Goal: Task Accomplishment & Management: Complete application form

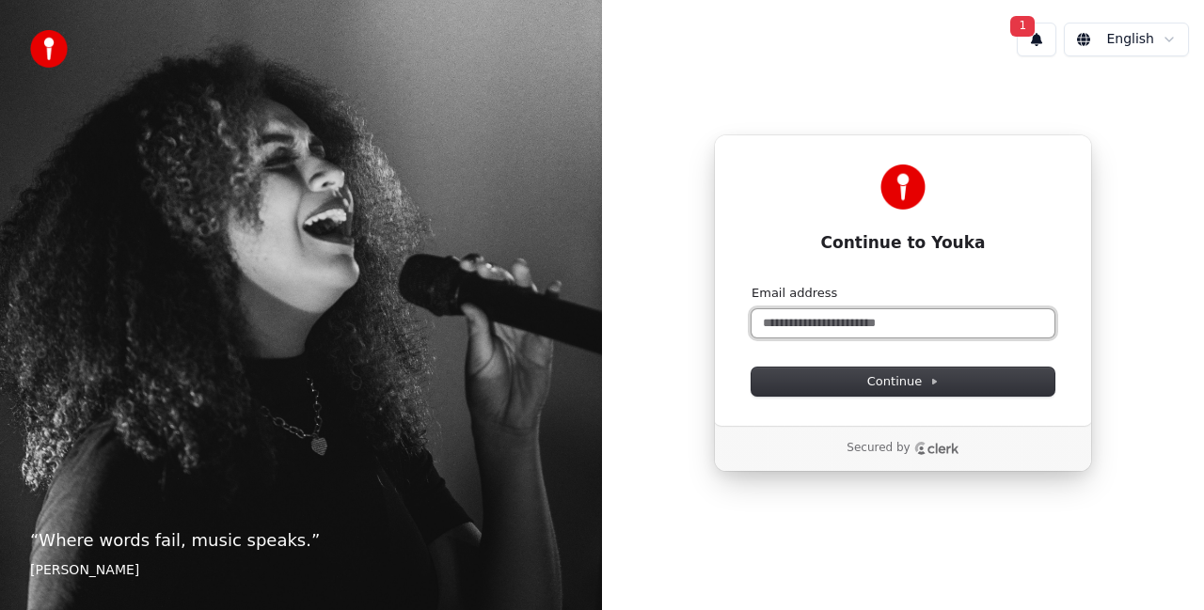
click at [774, 323] on input "Email address" at bounding box center [902, 323] width 303 height 28
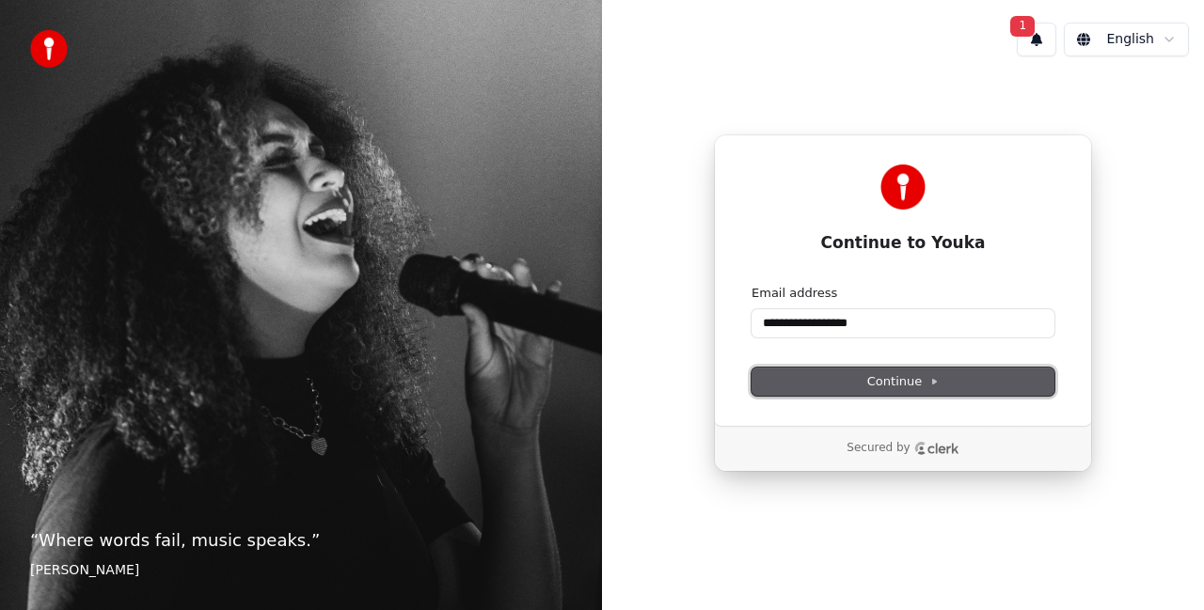
click at [863, 382] on button "Continue" at bounding box center [902, 382] width 303 height 28
type input "**********"
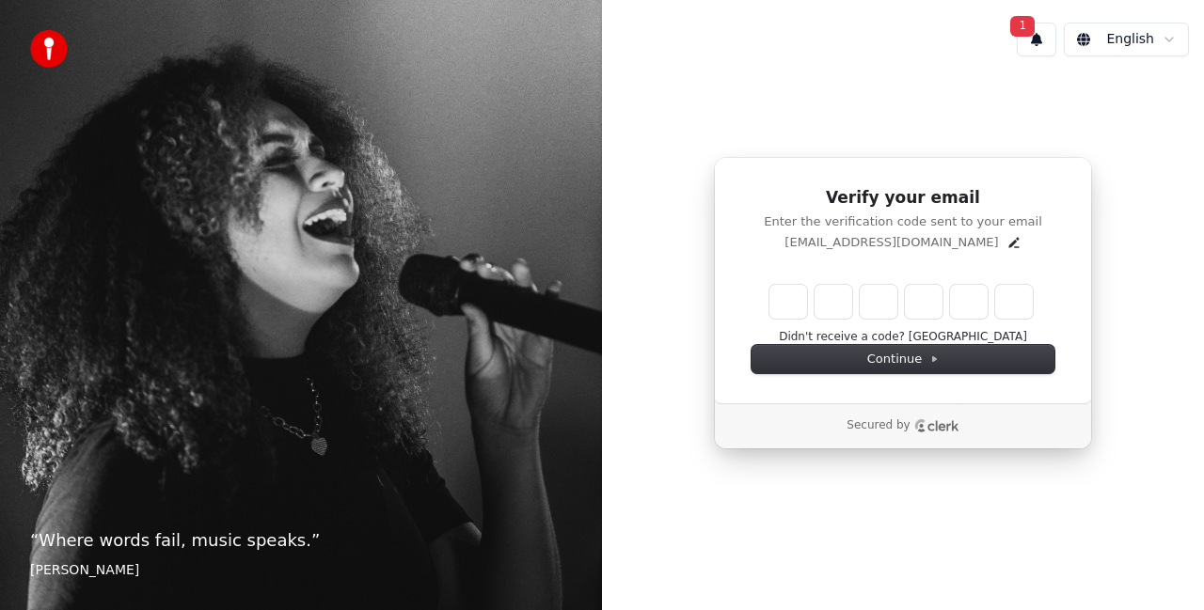
click at [1169, 40] on html "“ Where words fail, music speaks. ” [PERSON_NAME] 1 English Verify your email E…" at bounding box center [602, 305] width 1204 height 610
click at [937, 354] on html "“ Where words fail, music speaks. ” [PERSON_NAME] 1 English Verify your email E…" at bounding box center [602, 305] width 1204 height 610
click at [937, 430] on icon "Clerk logo" at bounding box center [942, 426] width 31 height 10
click at [909, 360] on span "Continue" at bounding box center [902, 359] width 71 height 17
